Goal: Communication & Community: Answer question/provide support

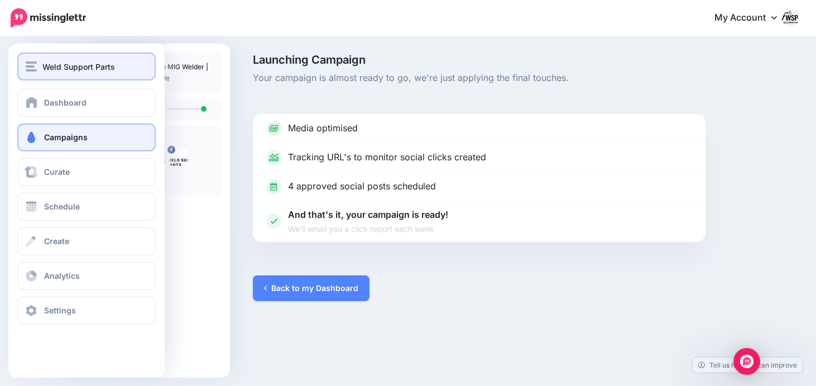
click at [52, 64] on span "Weld Support Parts" at bounding box center [78, 66] width 73 height 13
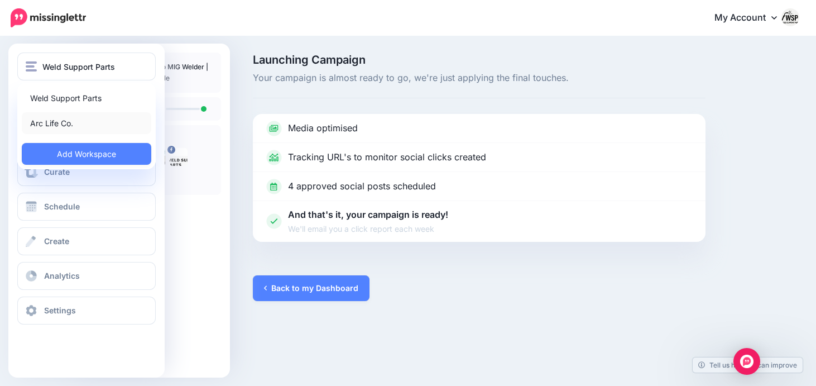
click at [72, 123] on link "Arc Life Co." at bounding box center [87, 123] width 130 height 22
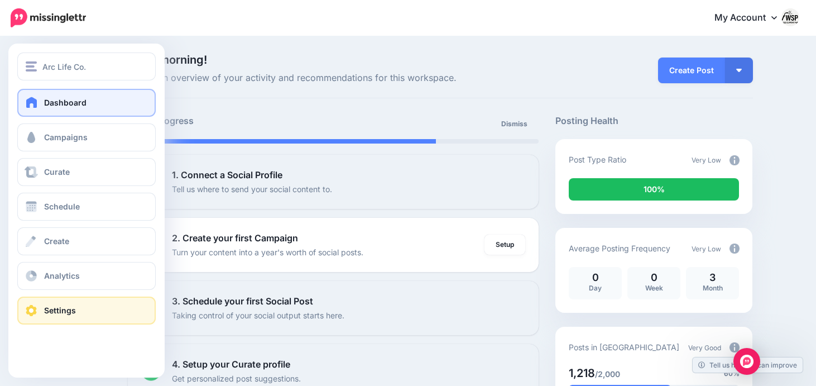
click at [60, 320] on link "Settings" at bounding box center [86, 310] width 138 height 28
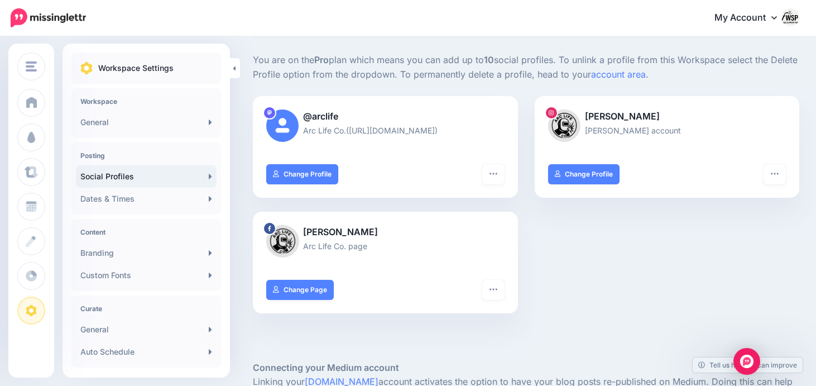
scroll to position [64, 0]
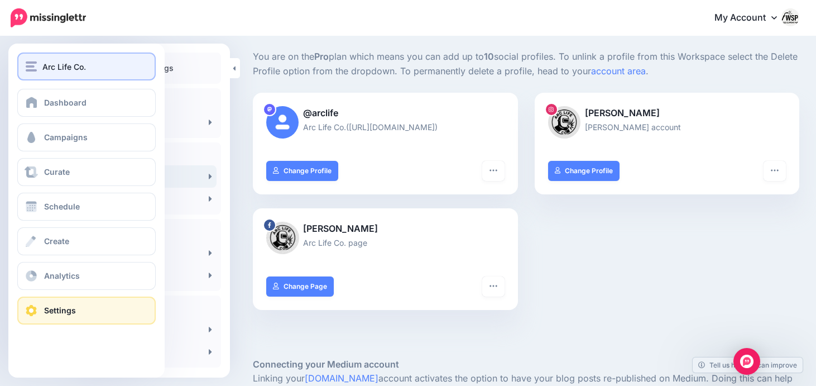
click at [71, 62] on span "Arc Life Co." at bounding box center [64, 66] width 44 height 13
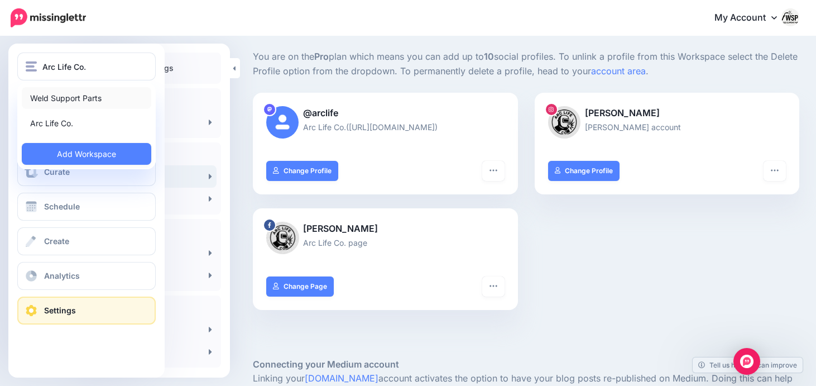
click at [71, 99] on link "Weld Support Parts" at bounding box center [87, 98] width 130 height 22
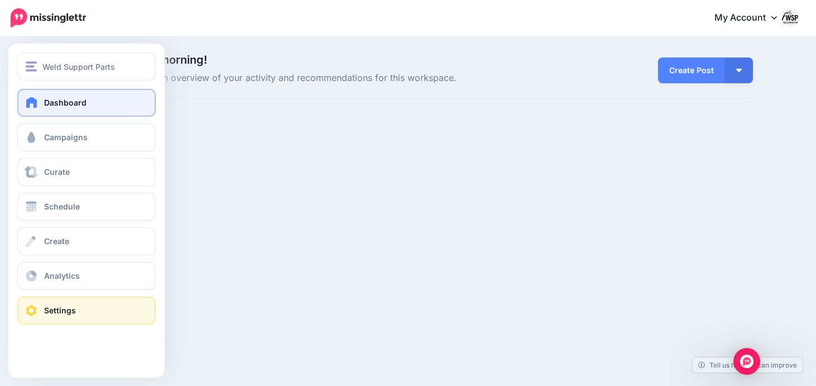
click at [60, 308] on span "Settings" at bounding box center [60, 309] width 32 height 9
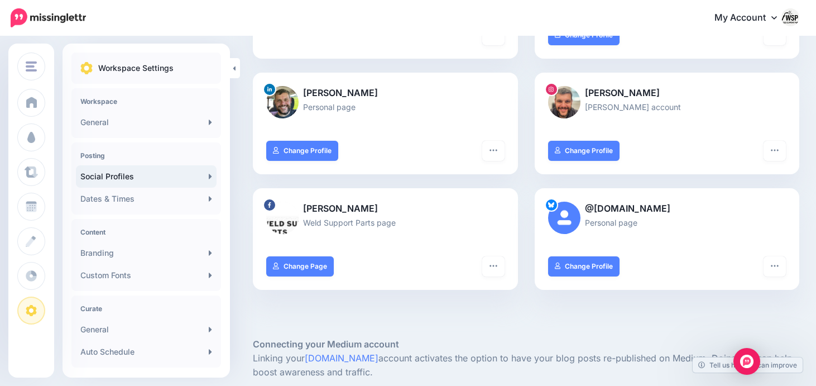
scroll to position [207, 0]
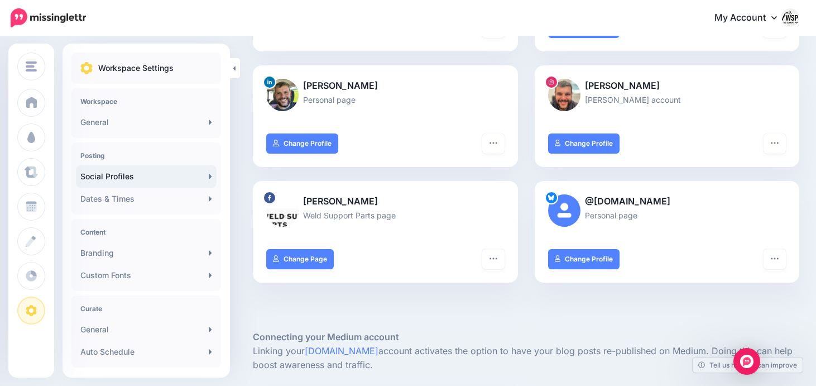
click at [560, 323] on div at bounding box center [526, 312] width 546 height 33
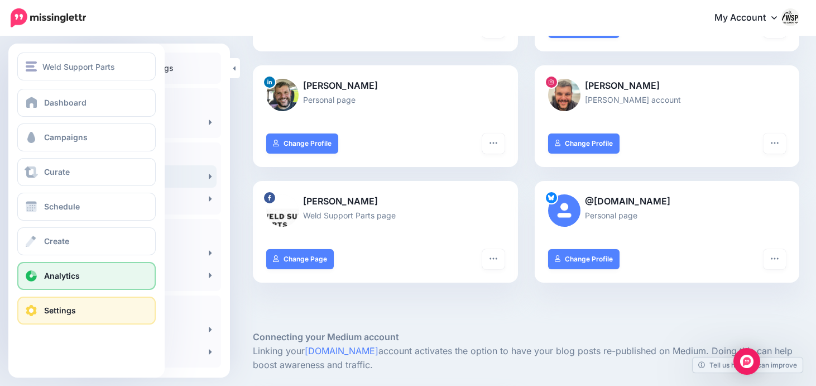
click at [41, 280] on link "Analytics" at bounding box center [86, 276] width 138 height 28
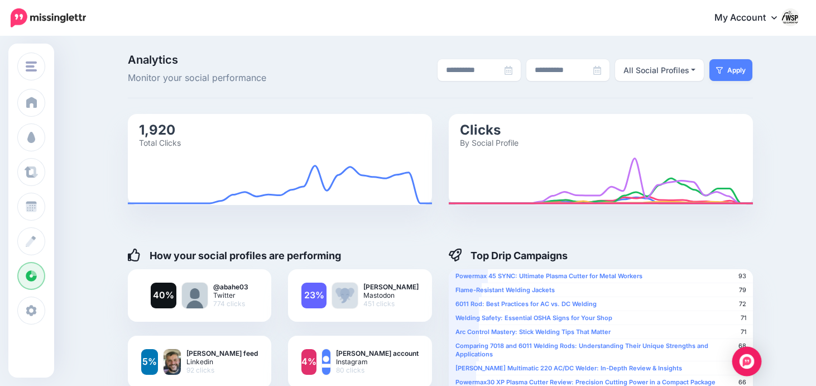
click at [745, 357] on img "Open Intercom Messenger" at bounding box center [747, 361] width 15 height 15
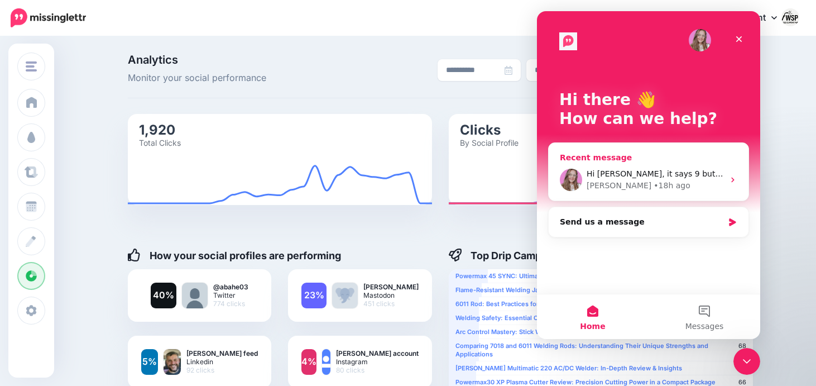
click at [654, 183] on div "• 18h ago" at bounding box center [672, 186] width 36 height 12
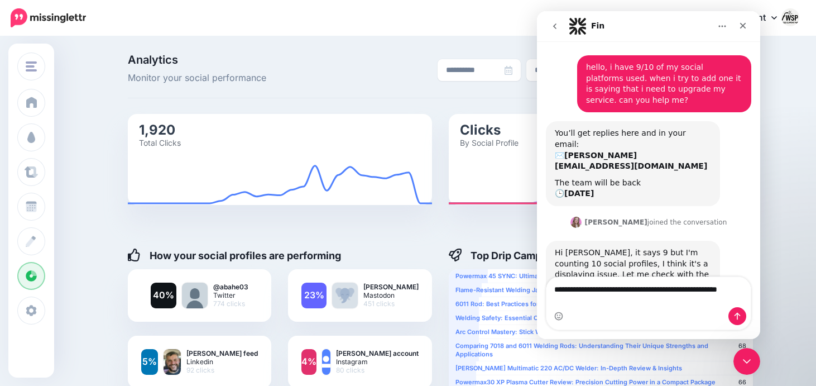
scroll to position [31, 0]
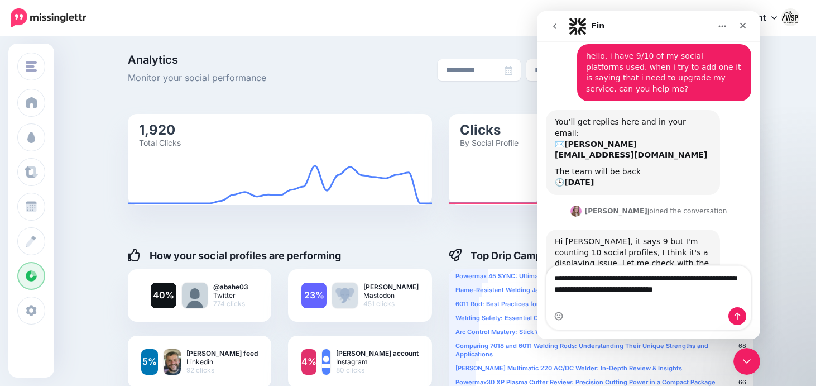
type textarea "**********"
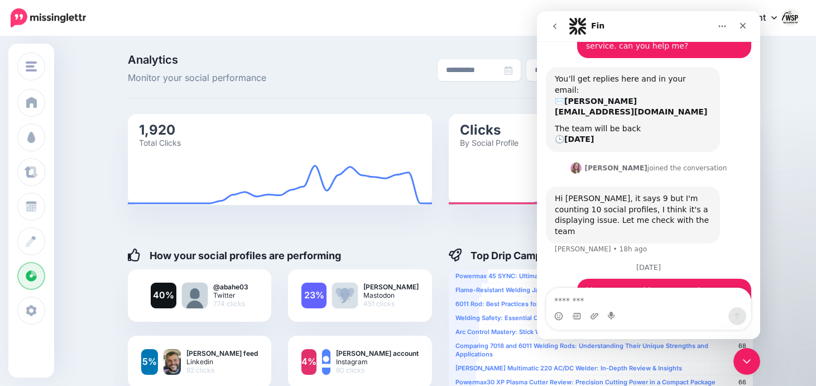
scroll to position [106, 0]
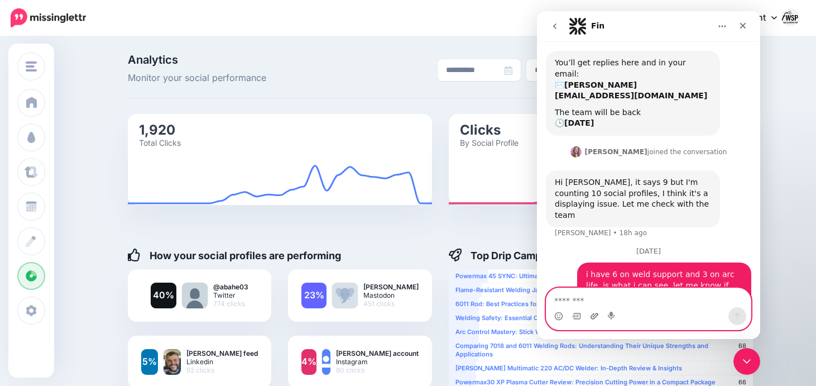
click at [591, 317] on icon "Upload attachment" at bounding box center [595, 316] width 8 height 6
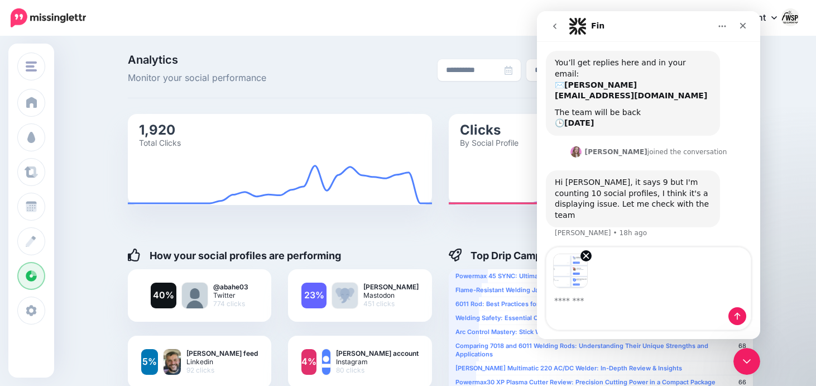
scroll to position [146, 0]
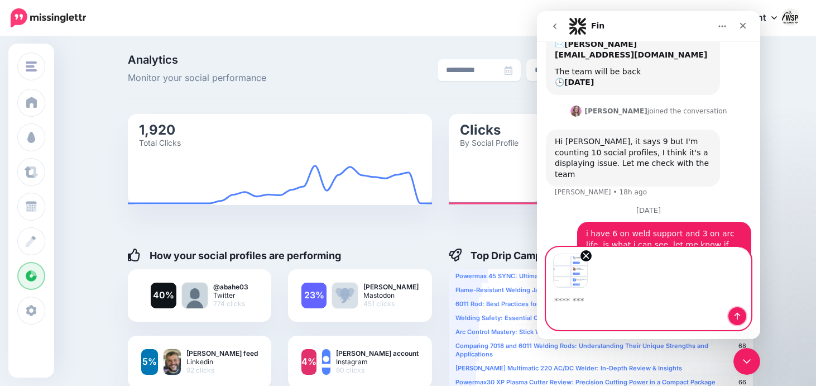
click at [737, 320] on icon "Send a message…" at bounding box center [737, 315] width 9 height 9
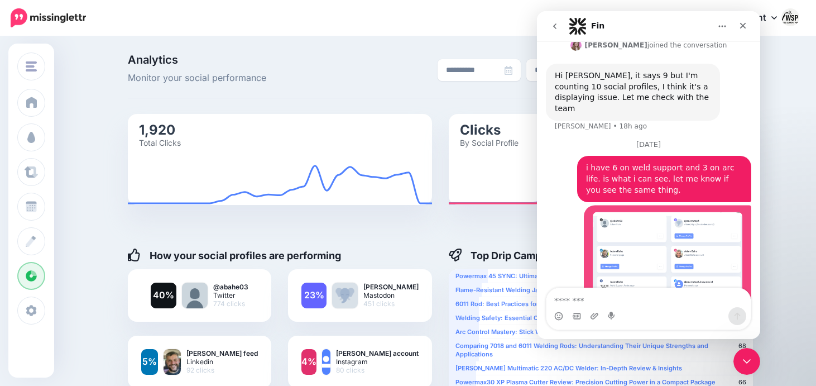
scroll to position [214, 0]
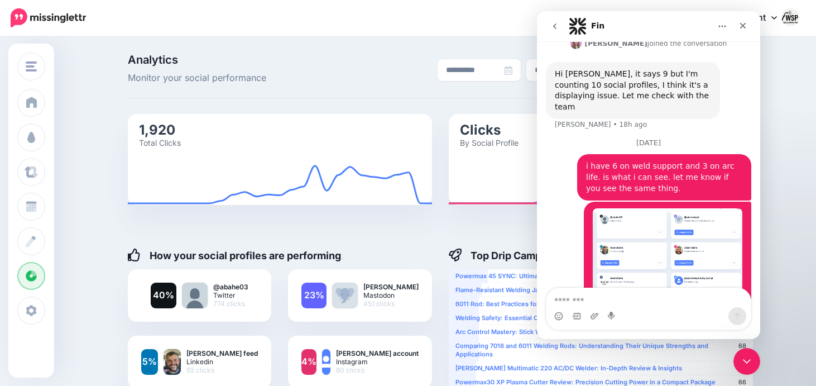
click at [682, 232] on img "user says…" at bounding box center [668, 255] width 150 height 94
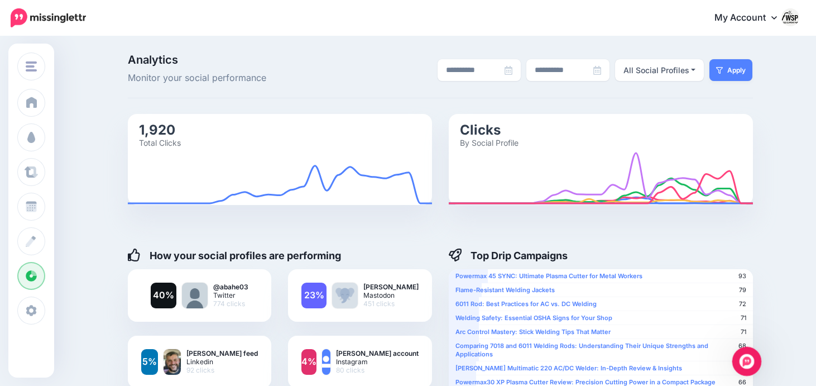
click at [752, 361] on div "Open Intercom Messenger" at bounding box center [745, 359] width 37 height 37
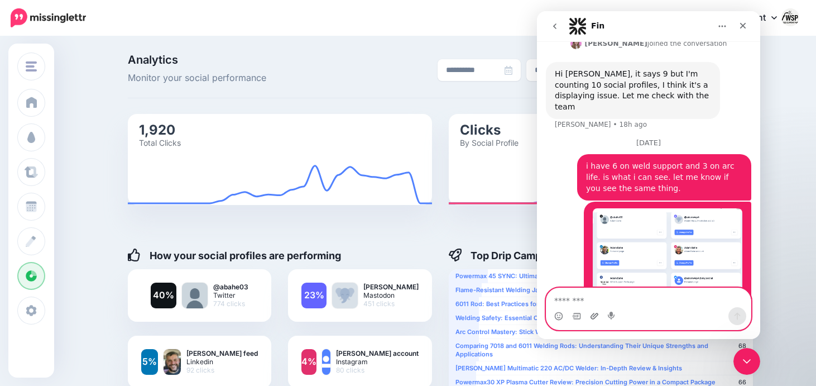
click at [595, 319] on icon "Upload attachment" at bounding box center [594, 315] width 9 height 9
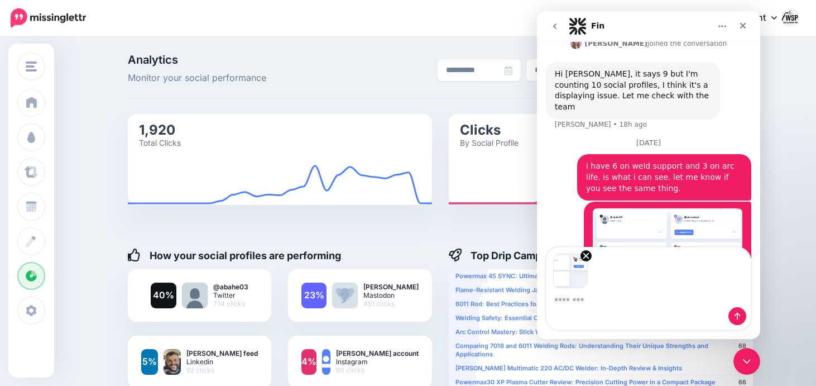
scroll to position [255, 0]
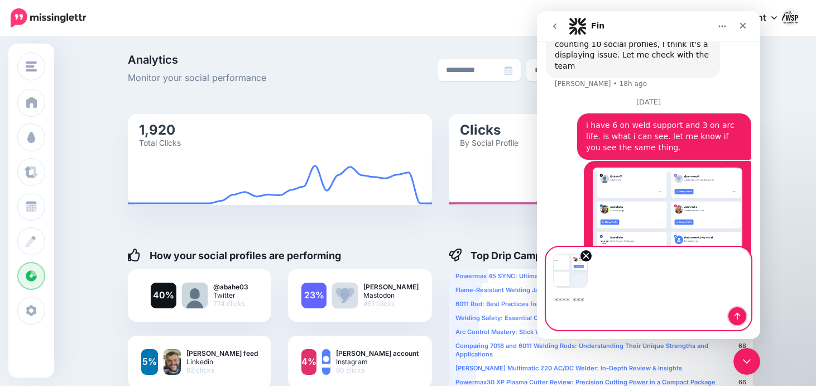
click at [736, 316] on icon "Send a message…" at bounding box center [737, 315] width 9 height 9
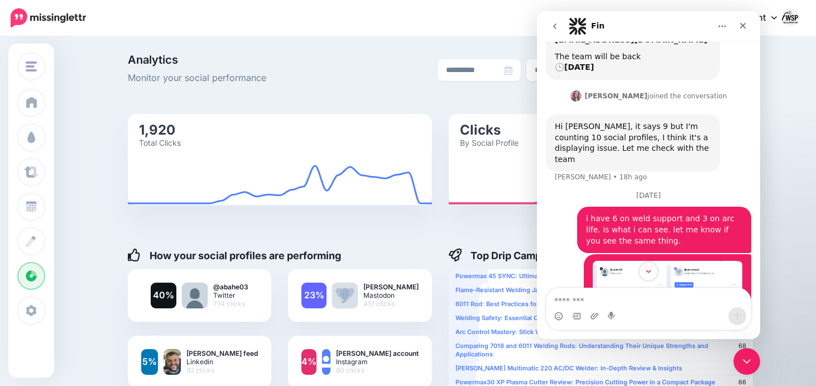
scroll to position [153, 0]
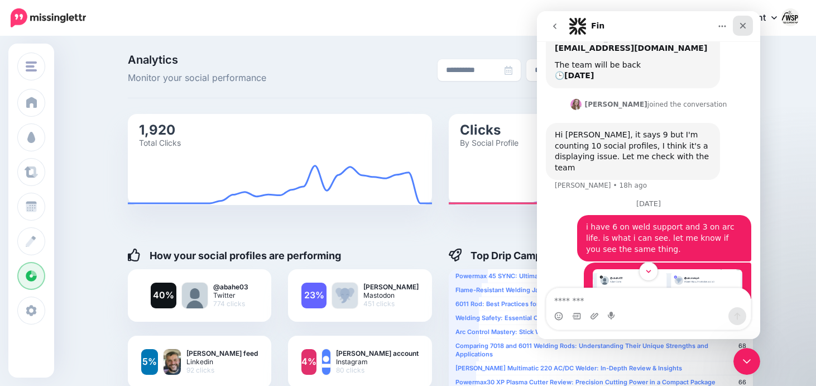
click at [744, 22] on icon "Close" at bounding box center [743, 25] width 9 height 9
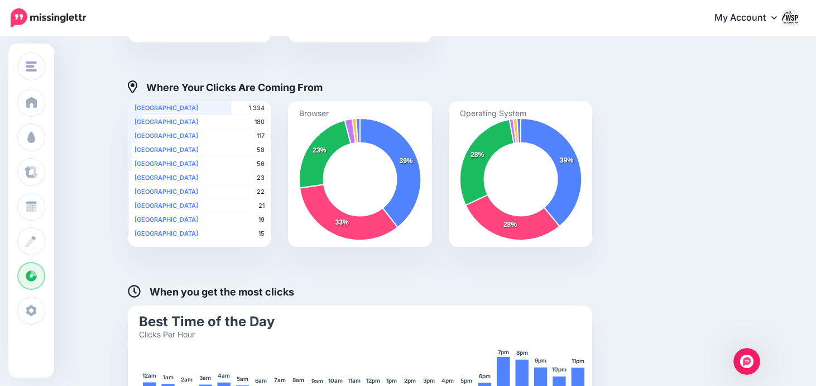
scroll to position [416, 0]
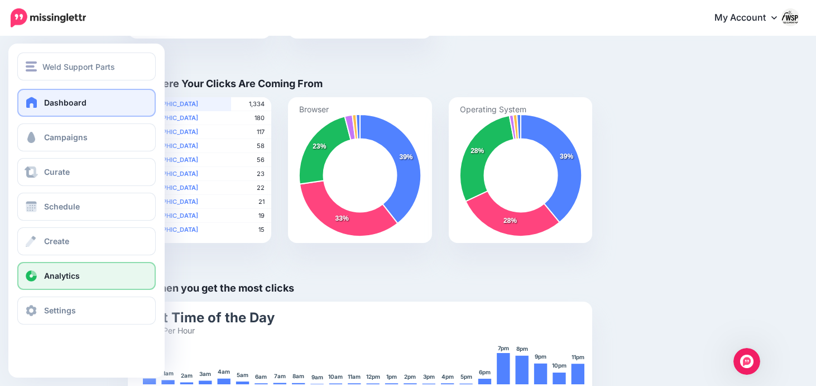
click at [36, 99] on span at bounding box center [32, 102] width 15 height 11
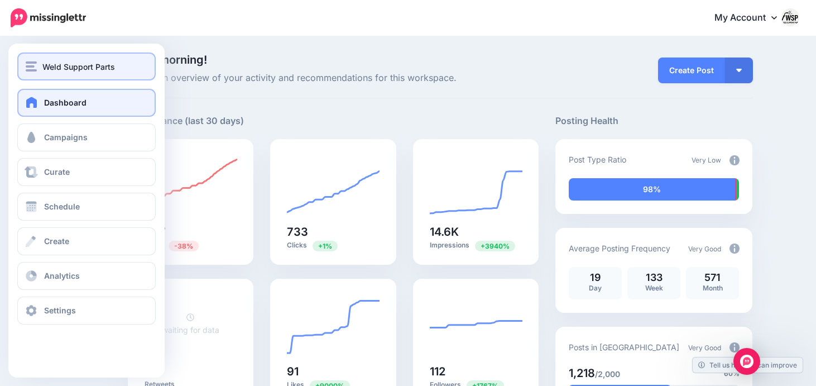
click at [83, 69] on span "Weld Support Parts" at bounding box center [78, 66] width 73 height 13
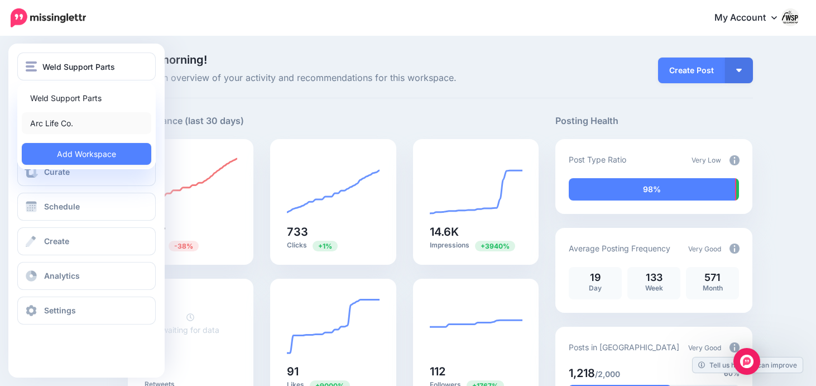
click at [69, 126] on link "Arc Life Co." at bounding box center [87, 123] width 130 height 22
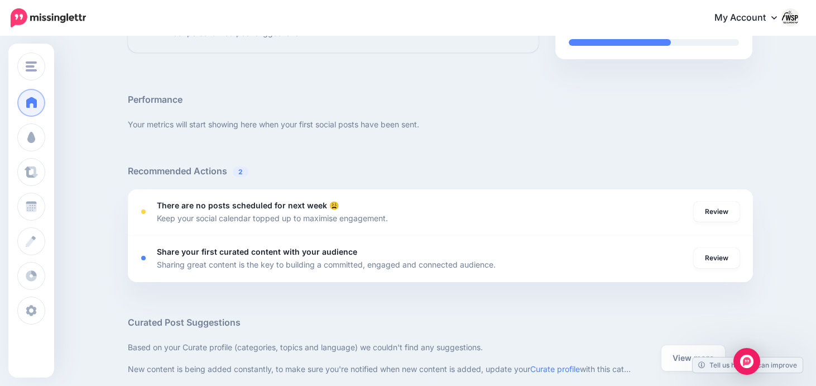
scroll to position [347, 0]
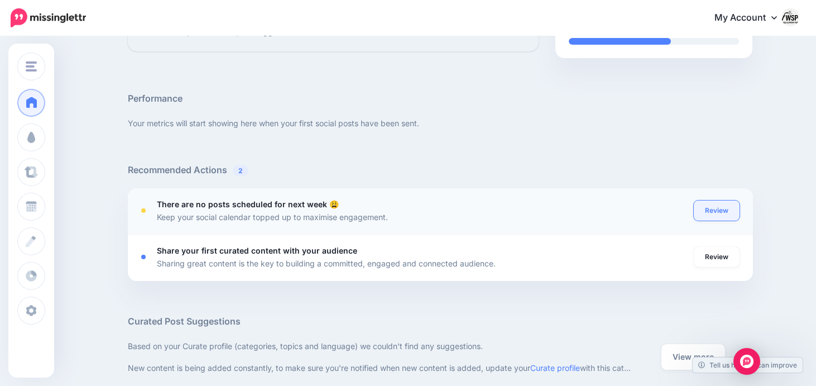
click at [716, 215] on link "Review" at bounding box center [717, 210] width 46 height 20
